Goal: Find specific page/section: Find specific page/section

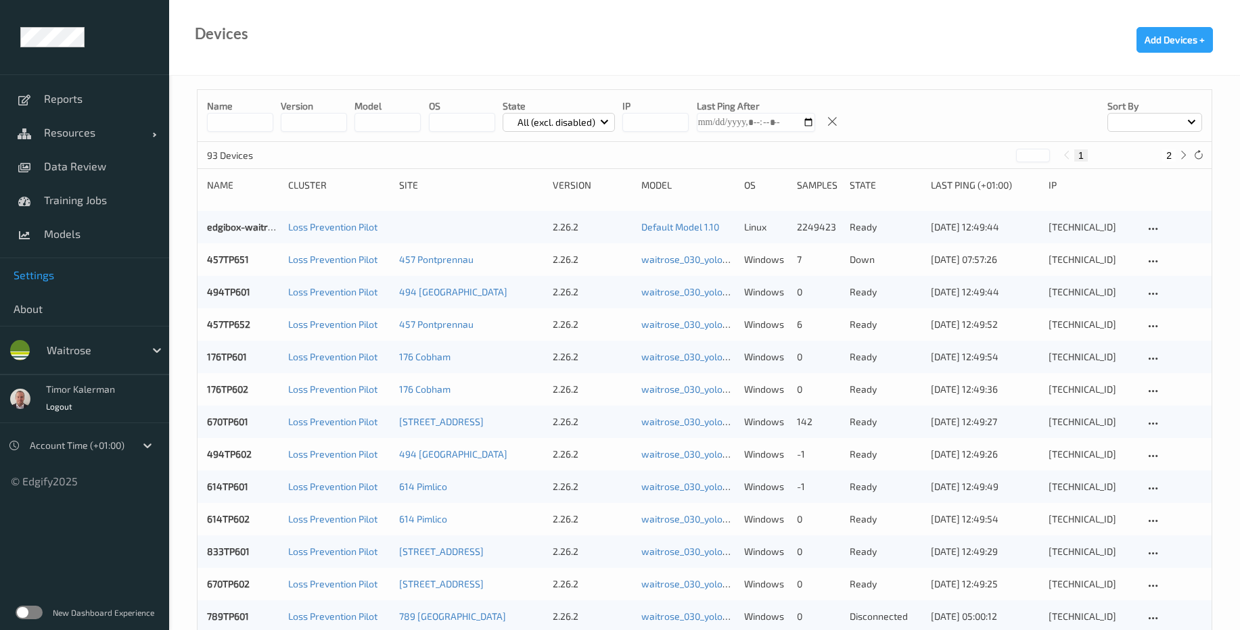
click at [49, 273] on span "Settings" at bounding box center [85, 275] width 142 height 14
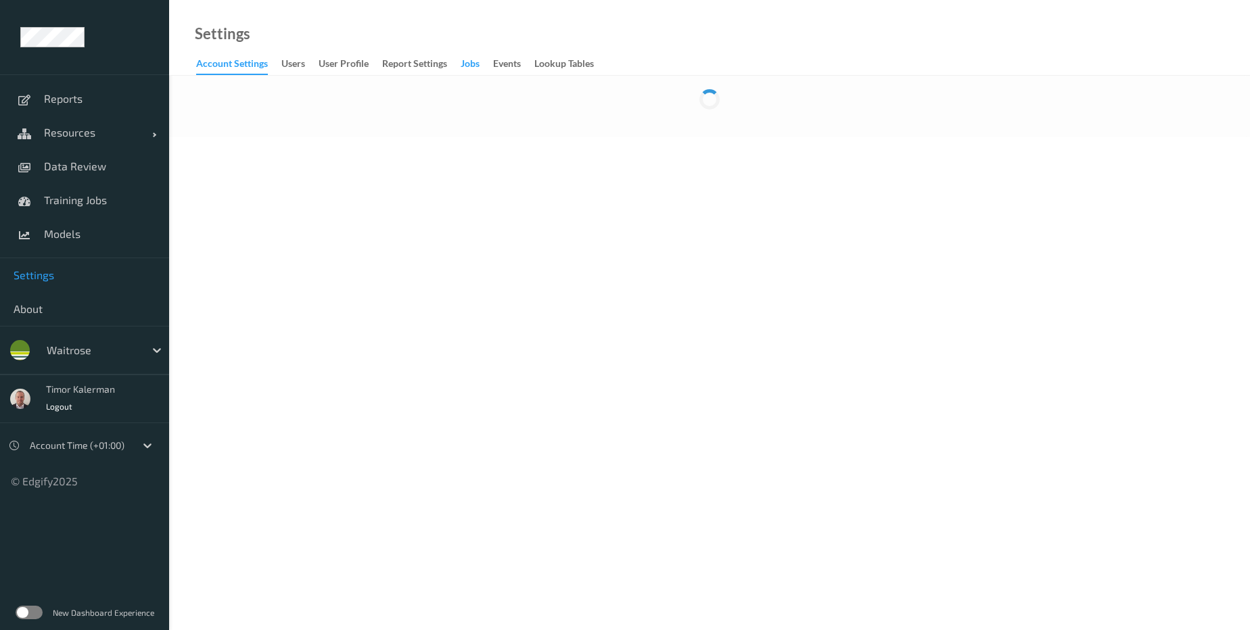
click at [479, 66] on div "Jobs" at bounding box center [470, 65] width 19 height 17
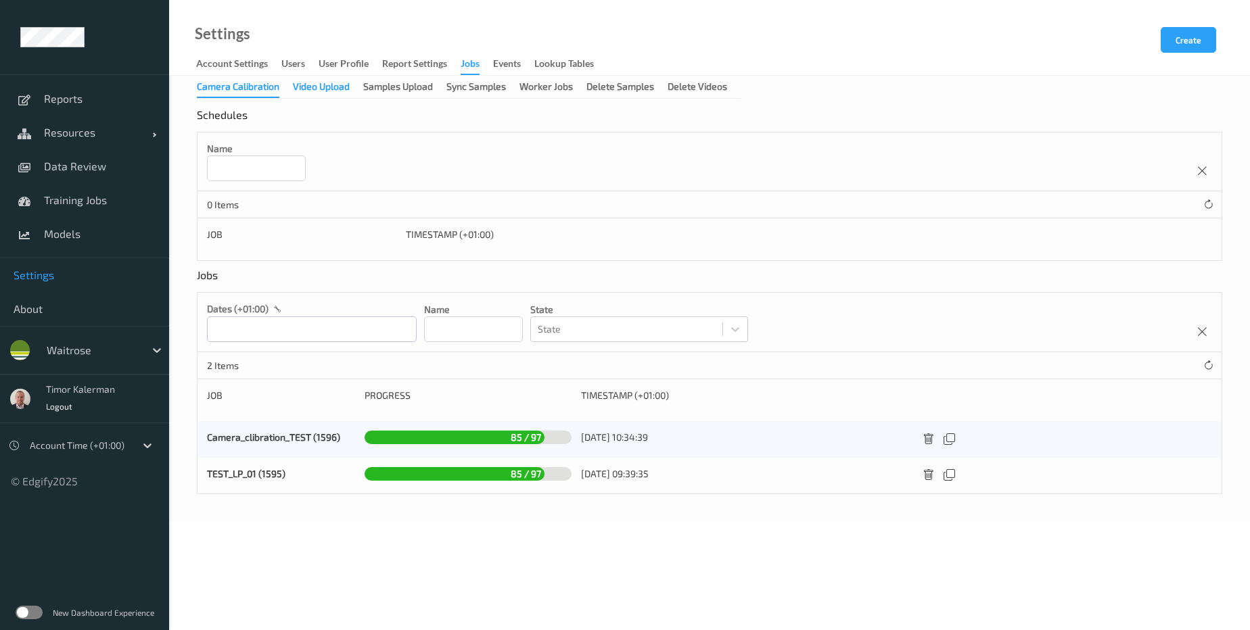
click at [331, 87] on div "Video Upload" at bounding box center [321, 88] width 57 height 17
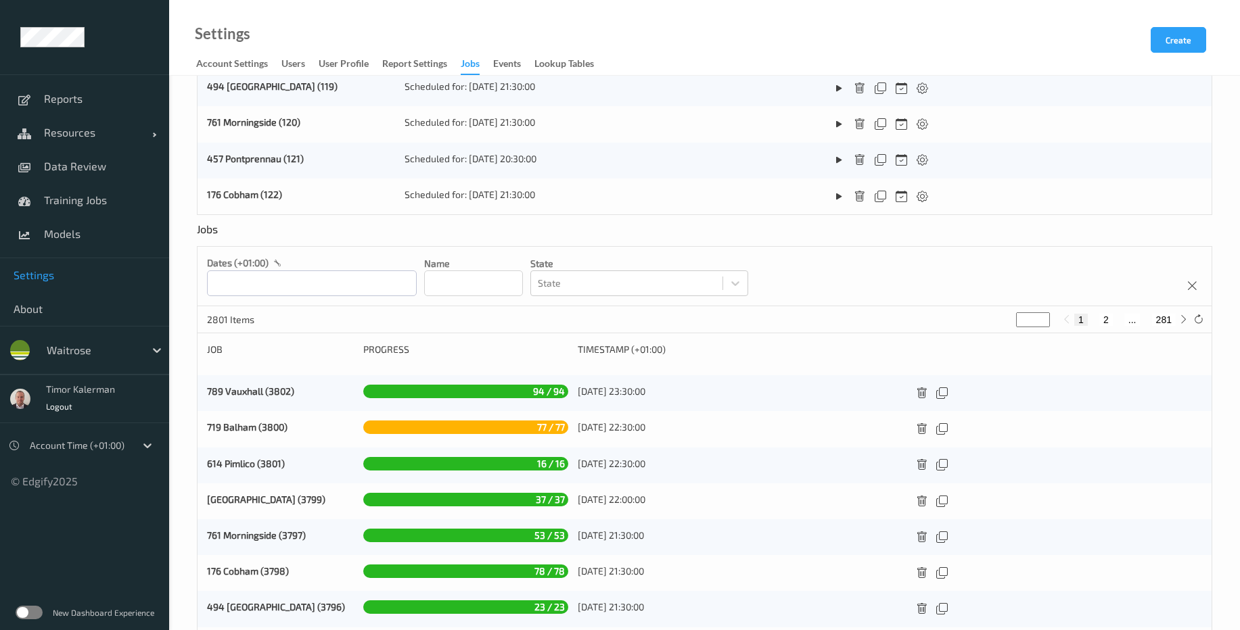
scroll to position [539, 0]
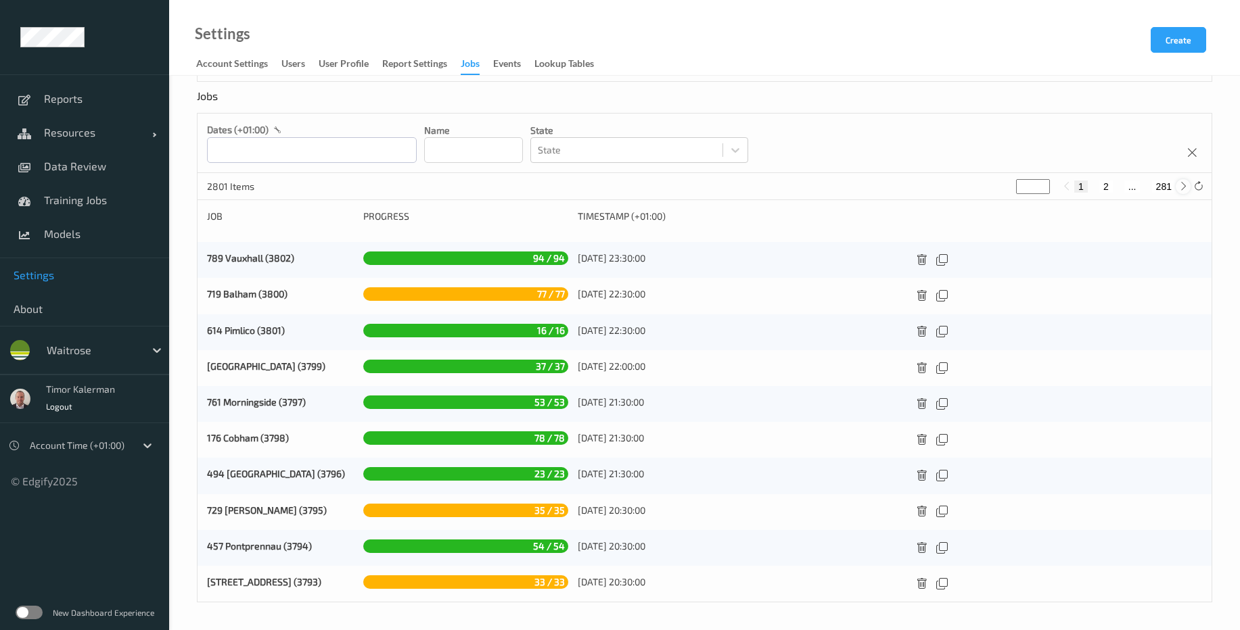
click at [1181, 185] on icon at bounding box center [1183, 186] width 10 height 10
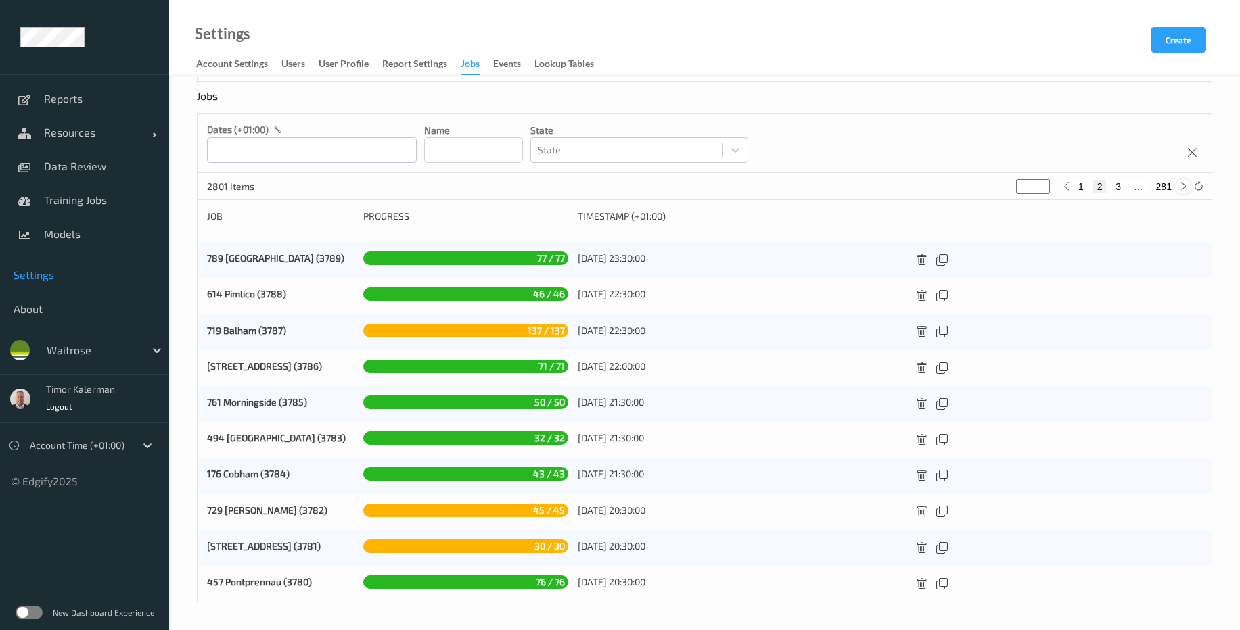
click at [1181, 185] on icon at bounding box center [1183, 186] width 10 height 10
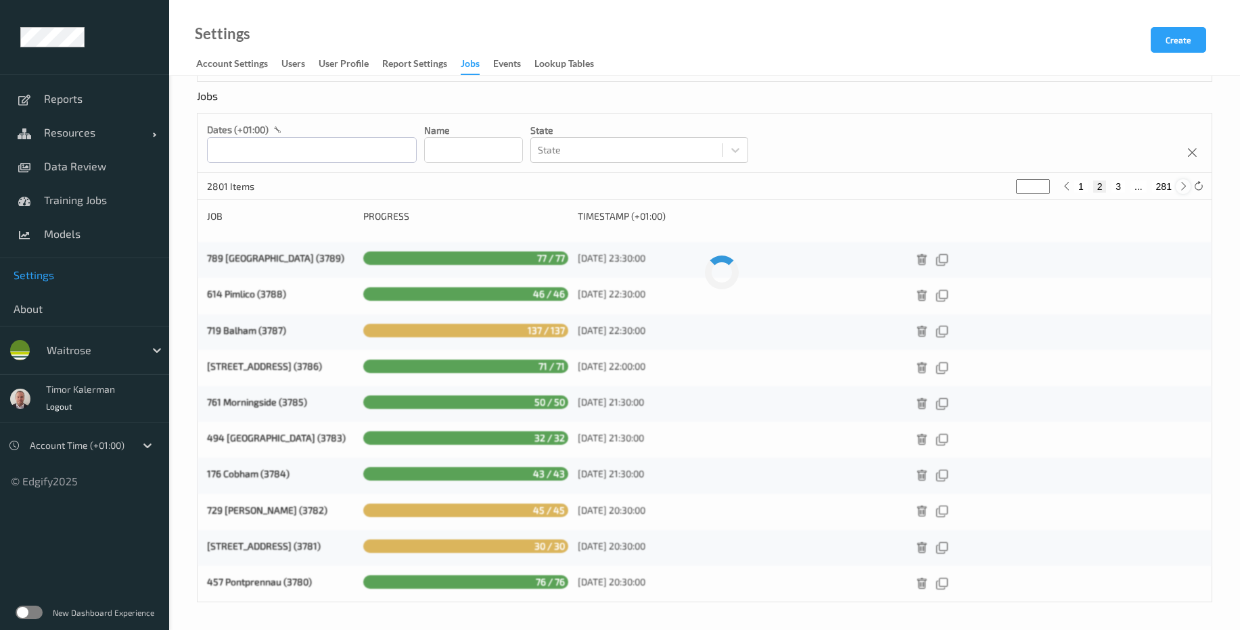
type input "*"
